Goal: Use online tool/utility: Utilize a website feature to perform a specific function

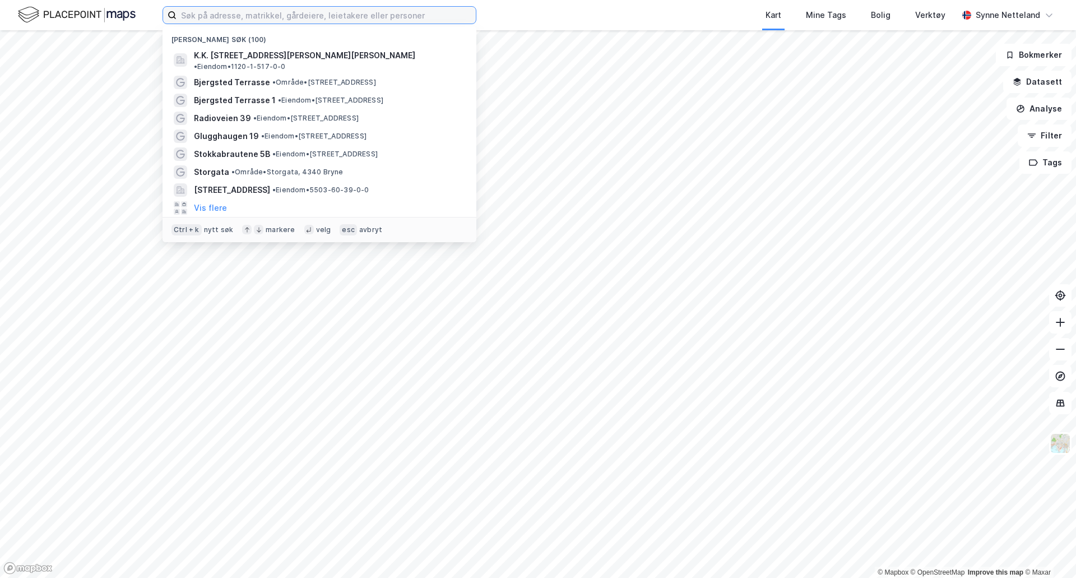
click at [242, 19] on input at bounding box center [326, 15] width 299 height 17
type input "stokkabrauetne 5b"
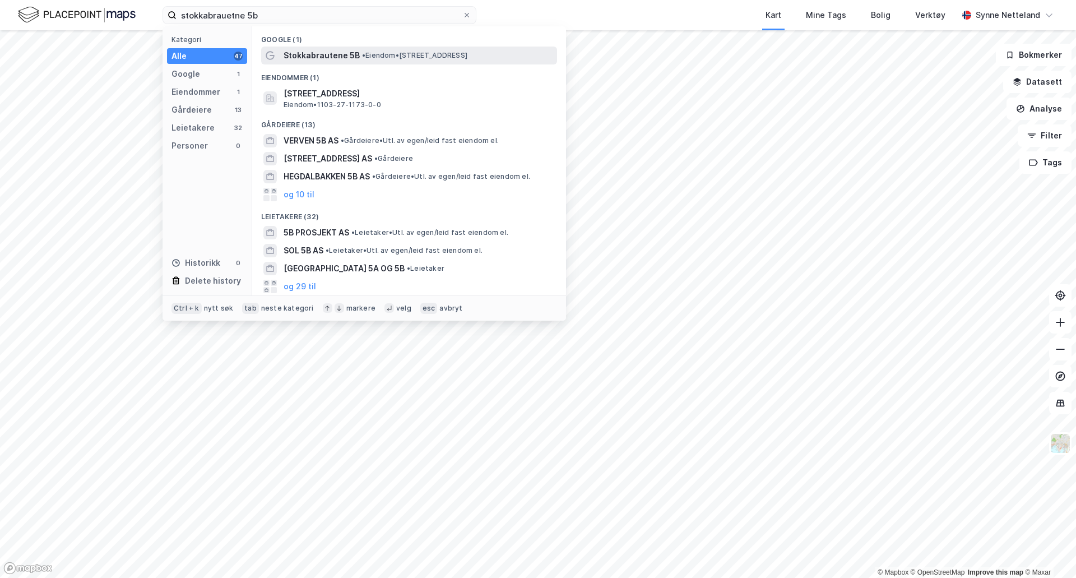
click at [307, 53] on span "Stokkabrautene 5B" at bounding box center [322, 55] width 76 height 13
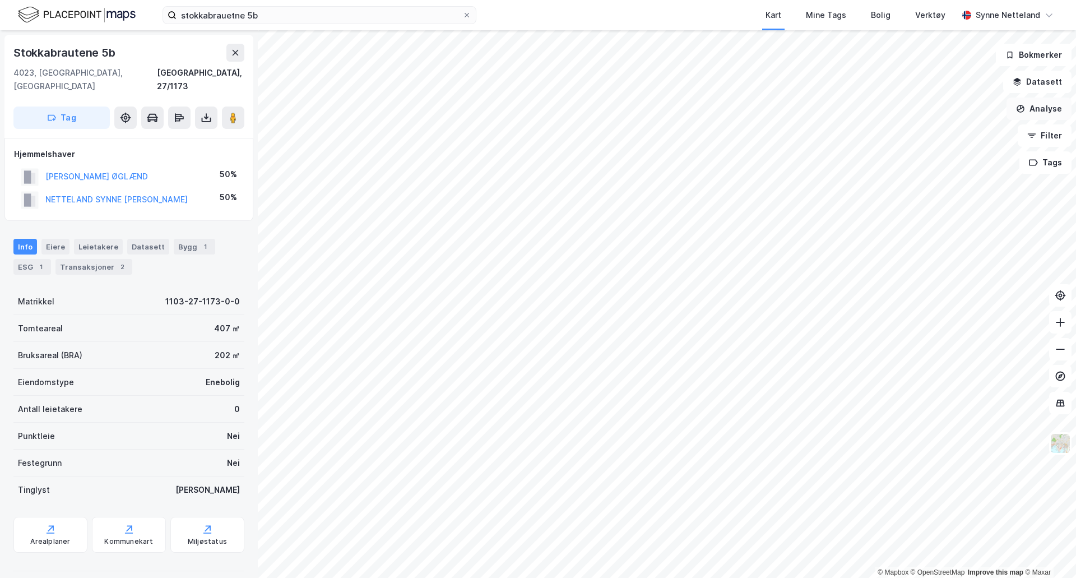
click at [1037, 104] on button "Analyse" at bounding box center [1039, 109] width 65 height 22
click at [920, 102] on div "Mål avstand" at bounding box center [934, 109] width 129 height 18
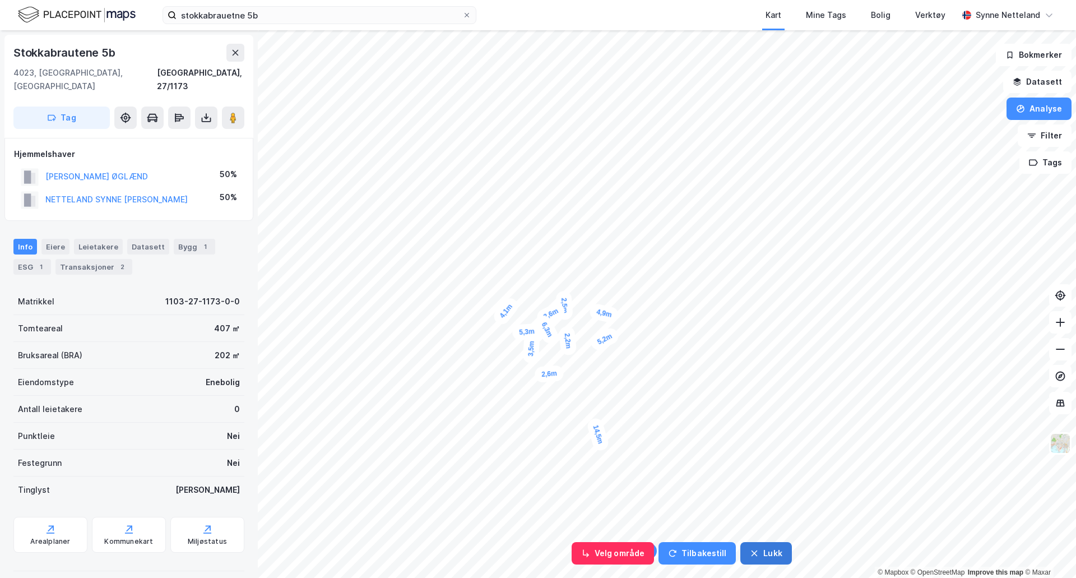
click at [758, 548] on button "Lukk" at bounding box center [765, 553] width 51 height 22
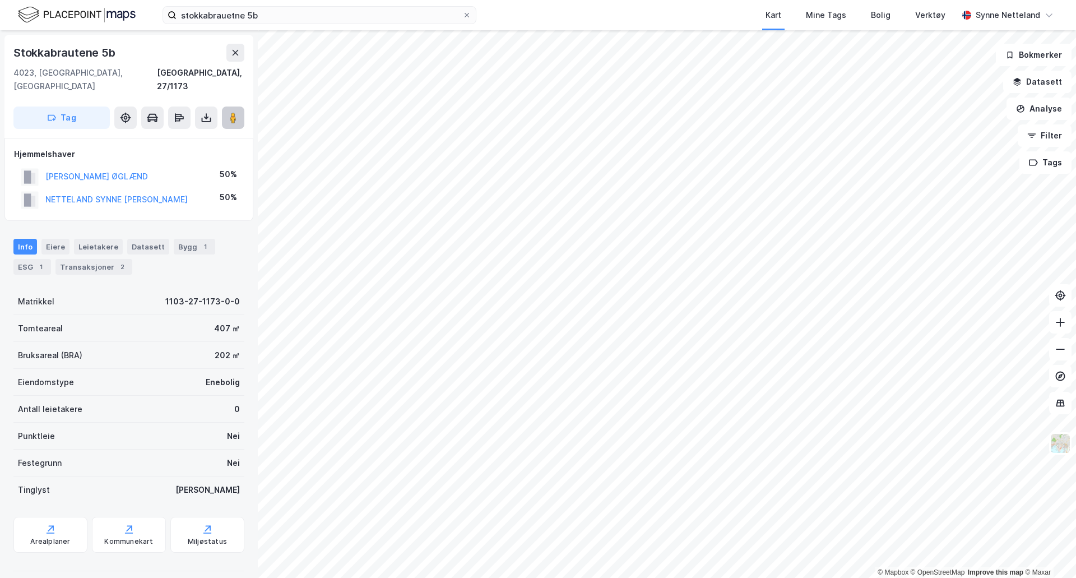
click at [234, 112] on image at bounding box center [233, 117] width 7 height 11
click at [1020, 107] on icon "button" at bounding box center [1021, 109] width 8 height 8
click at [941, 116] on div "Mål avstand" at bounding box center [934, 109] width 129 height 18
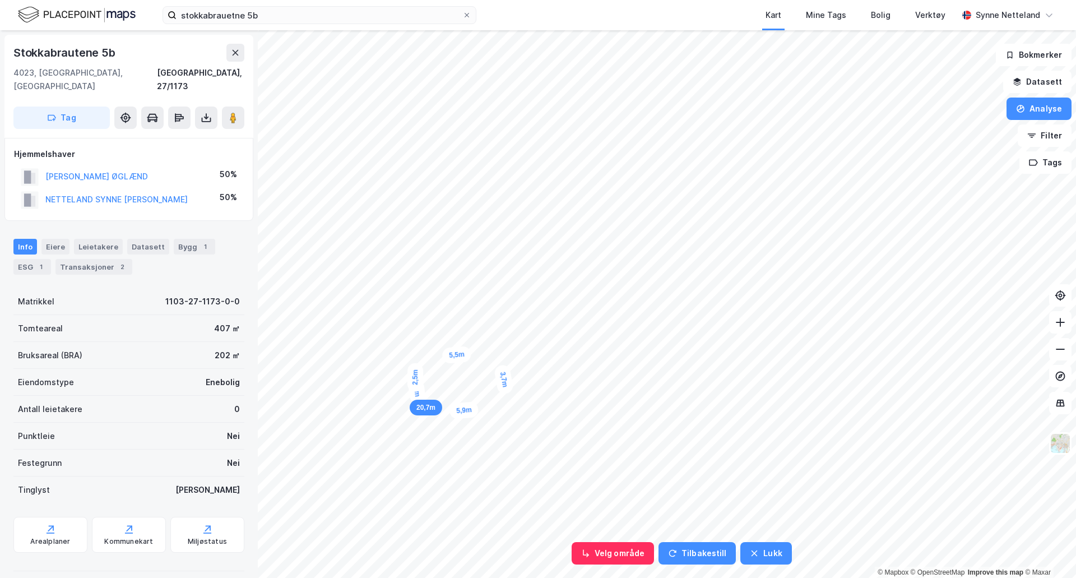
click at [415, 397] on div "3m" at bounding box center [417, 391] width 18 height 25
click at [753, 557] on icon "button" at bounding box center [754, 553] width 9 height 9
